Goal: Information Seeking & Learning: Find specific fact

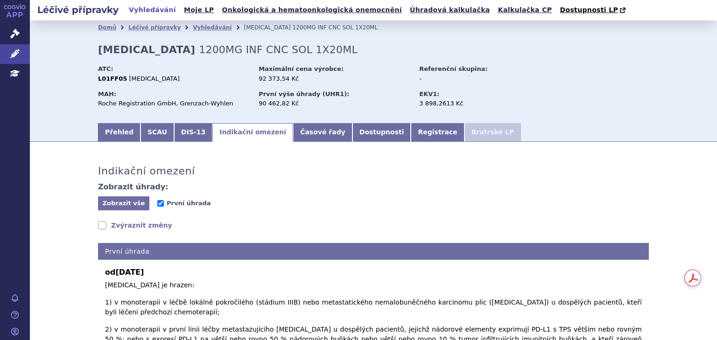
scroll to position [185, 0]
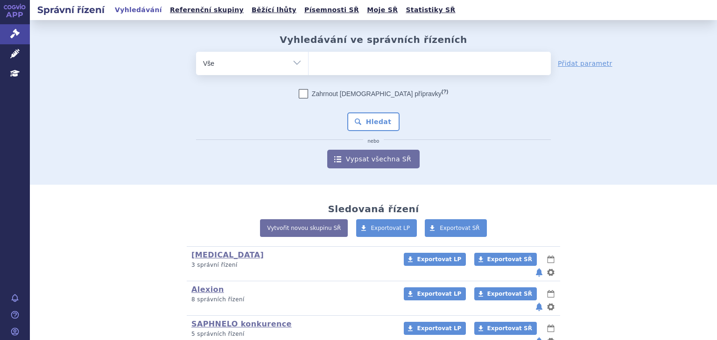
click at [347, 62] on ul at bounding box center [430, 62] width 242 height 20
click at [309, 62] on select at bounding box center [308, 62] width 0 height 23
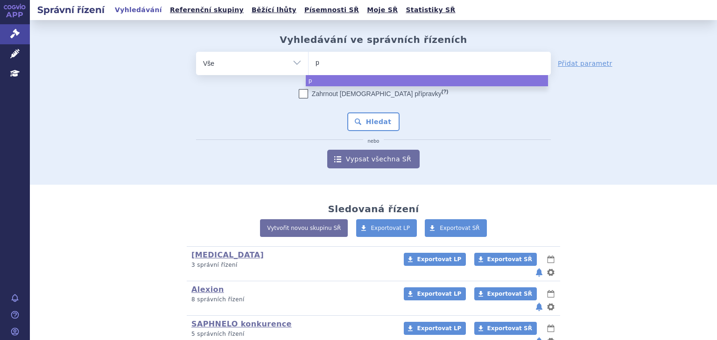
type input "pa"
type input "paol"
type input "[PERSON_NAME]"
select select "[PERSON_NAME]"
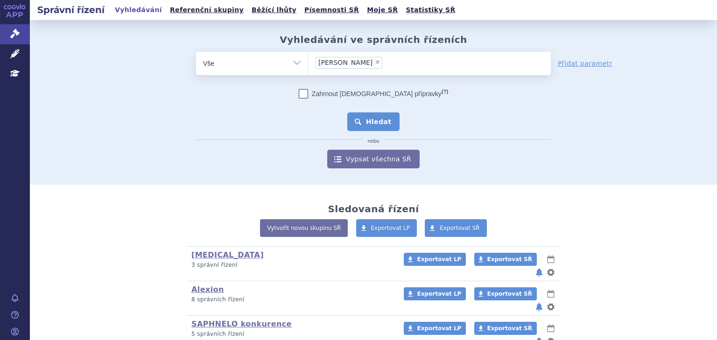
click at [363, 119] on button "Hledat" at bounding box center [373, 121] width 53 height 19
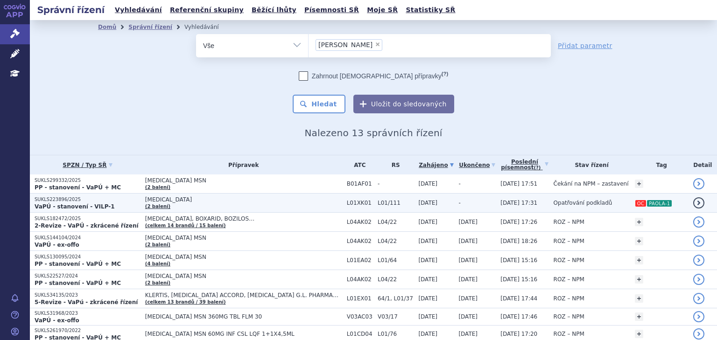
click at [376, 199] on td "L01/111" at bounding box center [393, 203] width 41 height 19
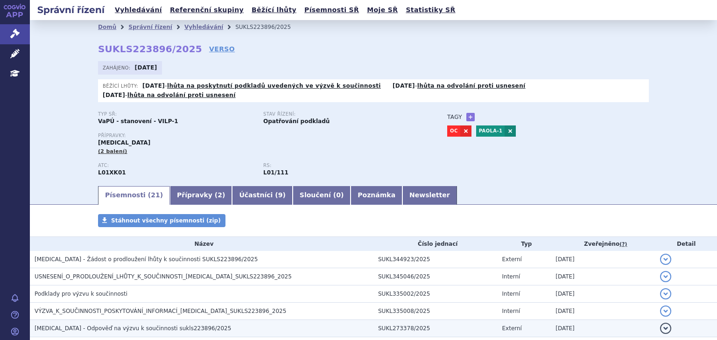
scroll to position [49, 0]
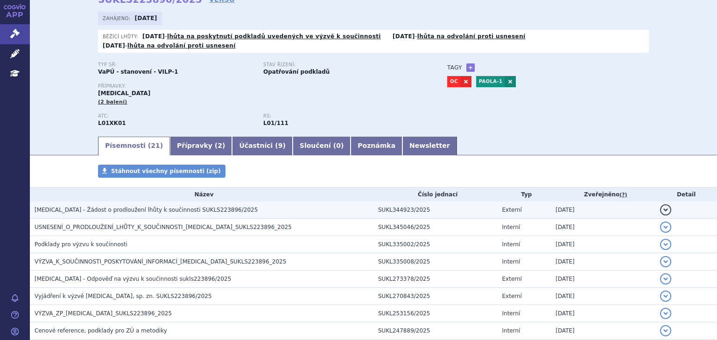
click at [238, 205] on h3 "LYNPARZA - Žádost o prodloužení lhůty k součinnosti SUKLS223896/2025" at bounding box center [204, 209] width 339 height 9
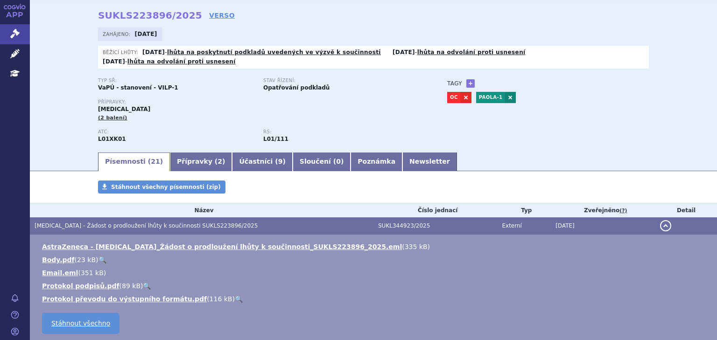
scroll to position [25, 0]
